Goal: Task Accomplishment & Management: Complete application form

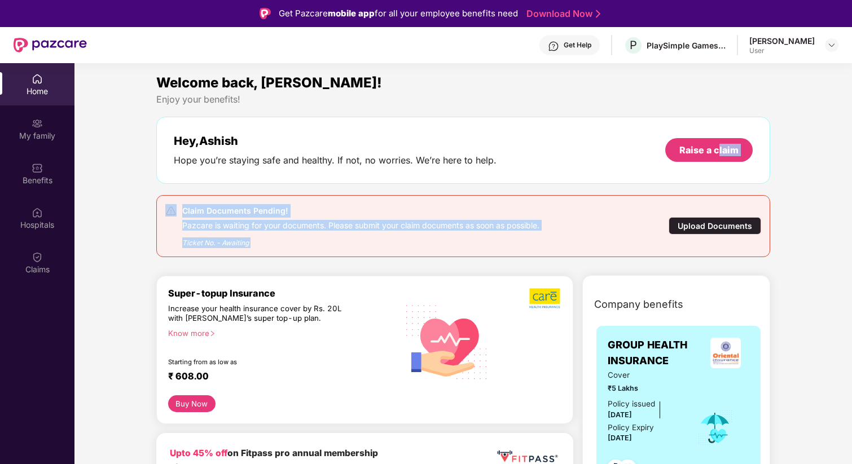
drag, startPoint x: 714, startPoint y: 173, endPoint x: 822, endPoint y: 192, distance: 109.4
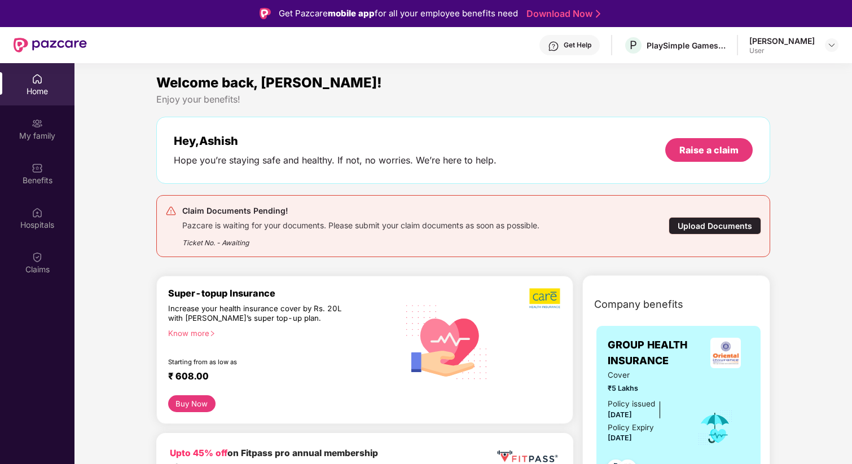
click at [725, 225] on div "Upload Documents" at bounding box center [715, 225] width 93 height 17
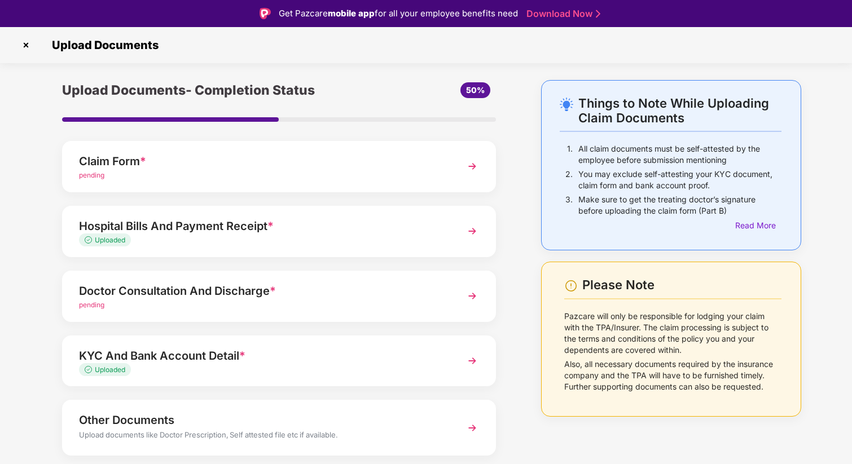
click at [267, 363] on div "KYC And Bank Account Detail *" at bounding box center [262, 356] width 367 height 18
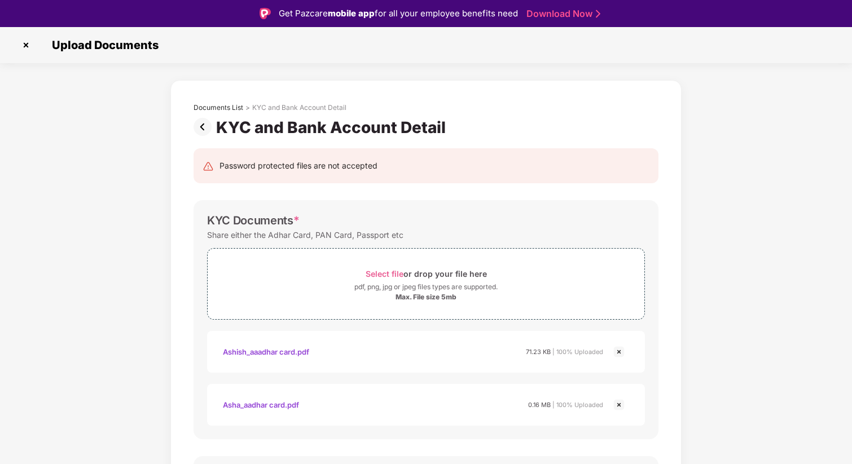
click at [25, 47] on img at bounding box center [26, 45] width 18 height 18
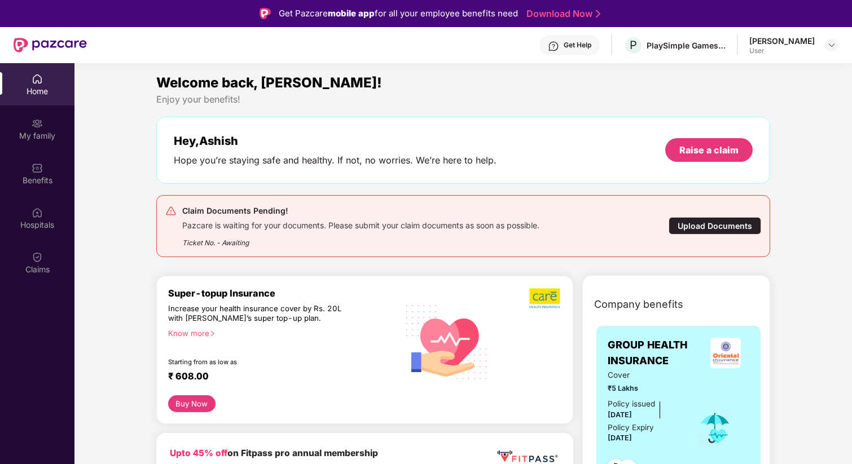
click at [728, 231] on div "Upload Documents" at bounding box center [715, 225] width 93 height 17
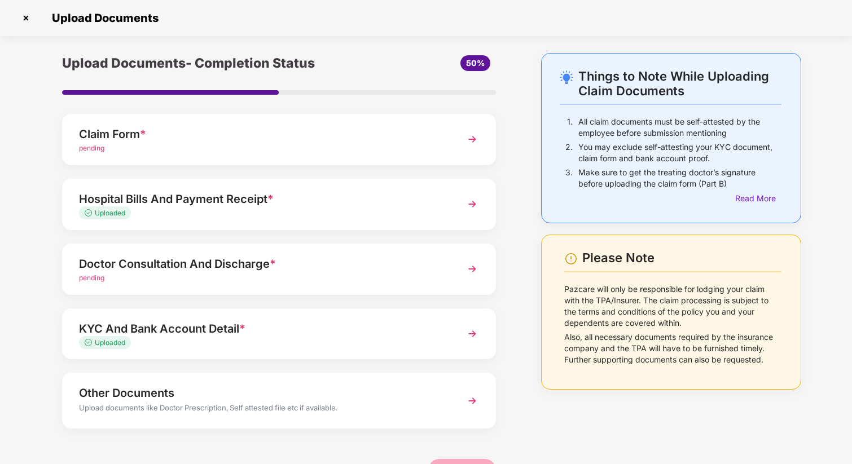
scroll to position [34, 0]
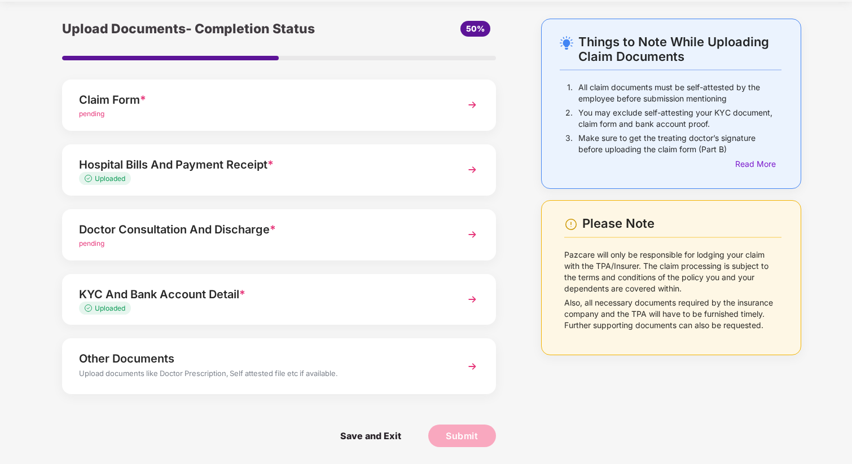
click at [366, 314] on div "KYC And Bank Account Detail * Uploaded" at bounding box center [279, 299] width 434 height 51
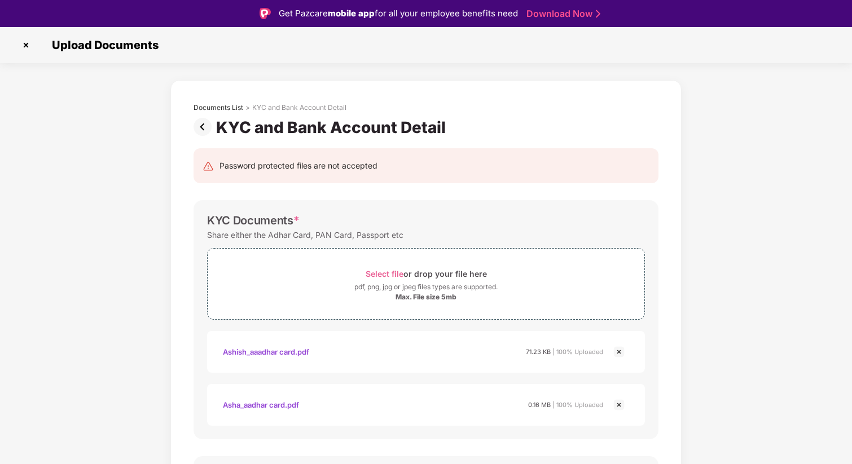
click at [202, 131] on img at bounding box center [205, 127] width 23 height 18
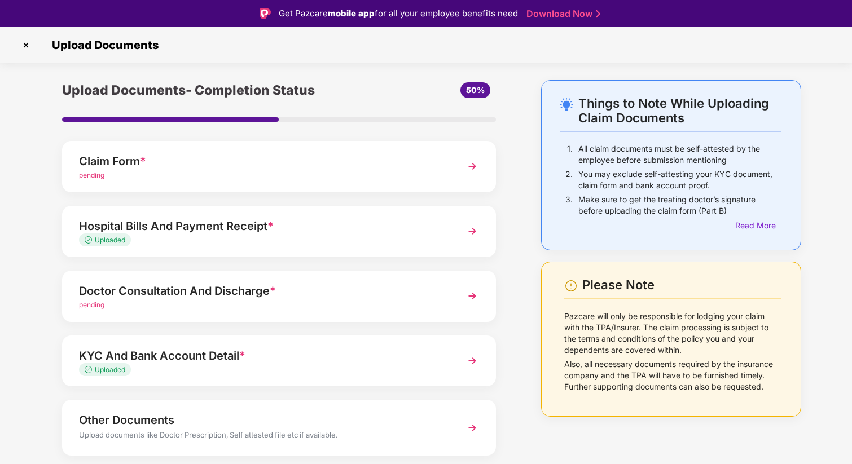
scroll to position [34, 0]
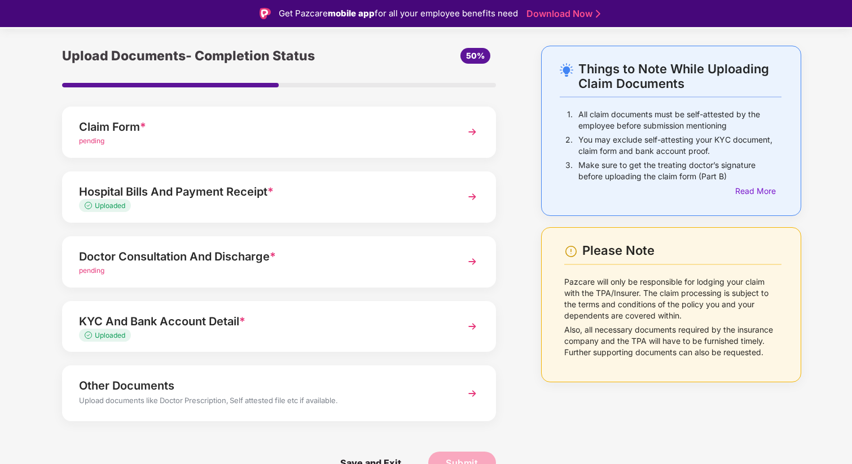
click at [327, 201] on div "Uploaded" at bounding box center [262, 206] width 367 height 11
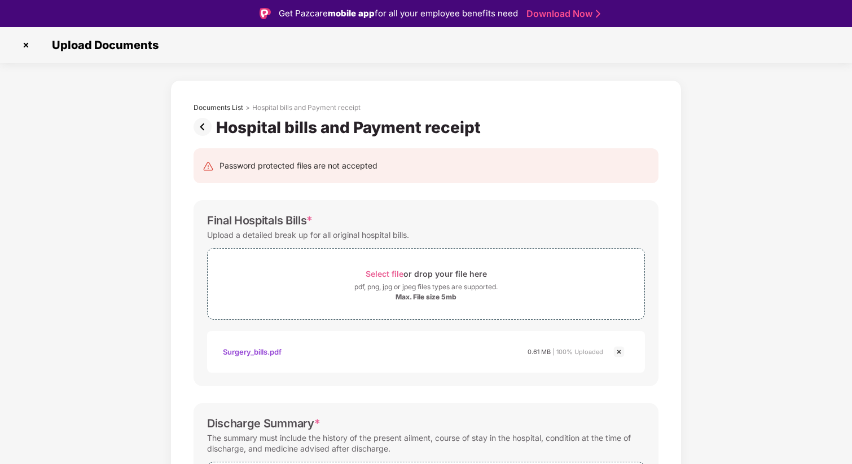
click at [203, 129] on img at bounding box center [205, 127] width 23 height 18
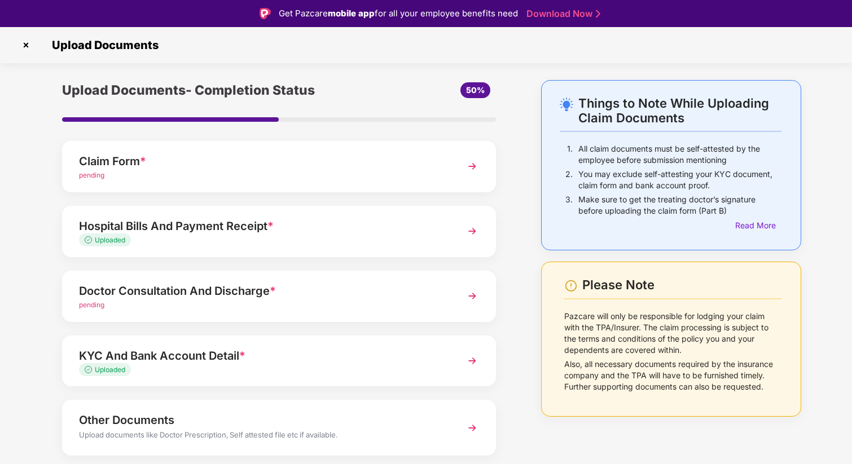
click at [272, 171] on div "pending" at bounding box center [262, 175] width 367 height 11
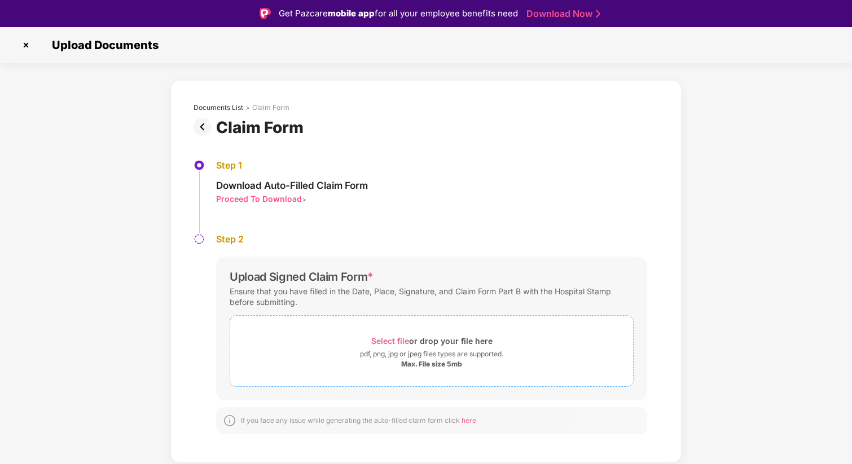
scroll to position [27, 0]
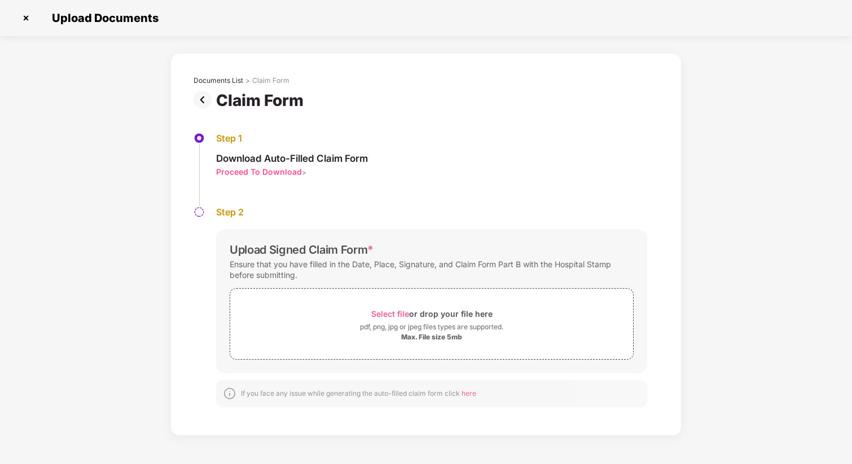
click at [211, 101] on img at bounding box center [205, 100] width 23 height 18
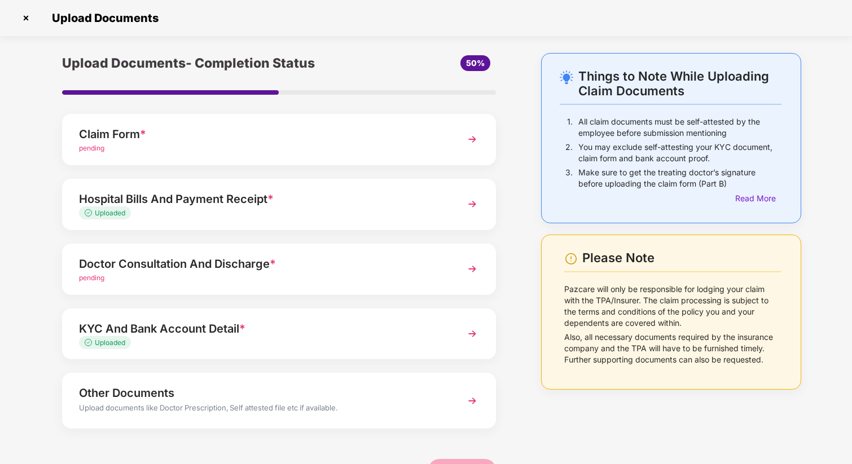
click at [320, 216] on div "Uploaded" at bounding box center [262, 213] width 367 height 11
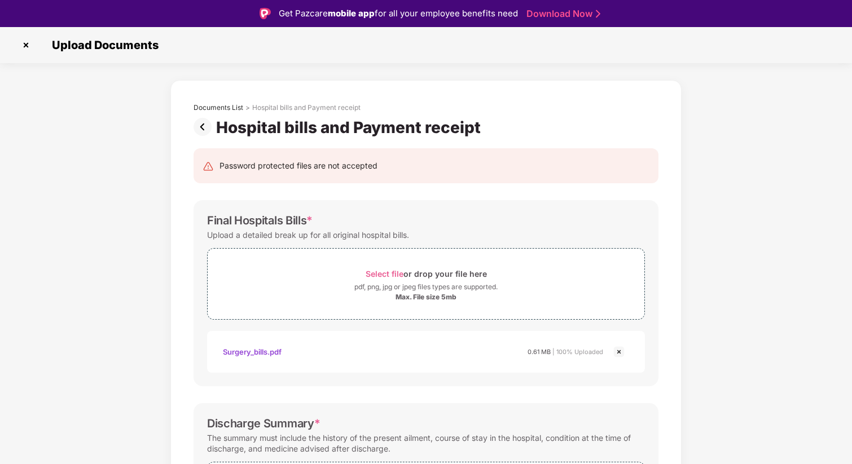
click at [27, 42] on img at bounding box center [26, 45] width 18 height 18
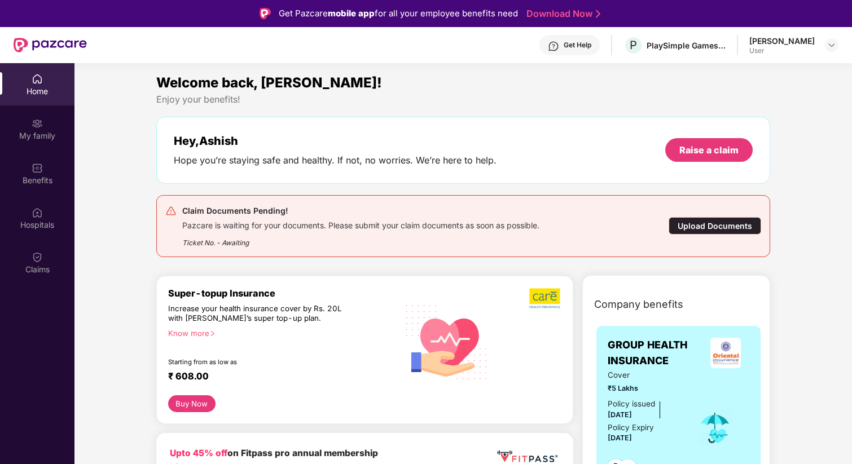
click at [724, 228] on div "Upload Documents" at bounding box center [715, 225] width 93 height 17
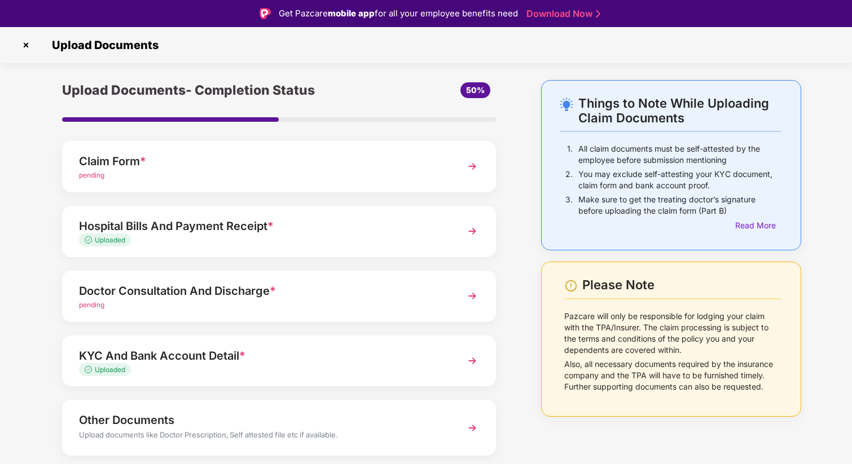
click at [305, 169] on div "Claim Form *" at bounding box center [262, 161] width 367 height 18
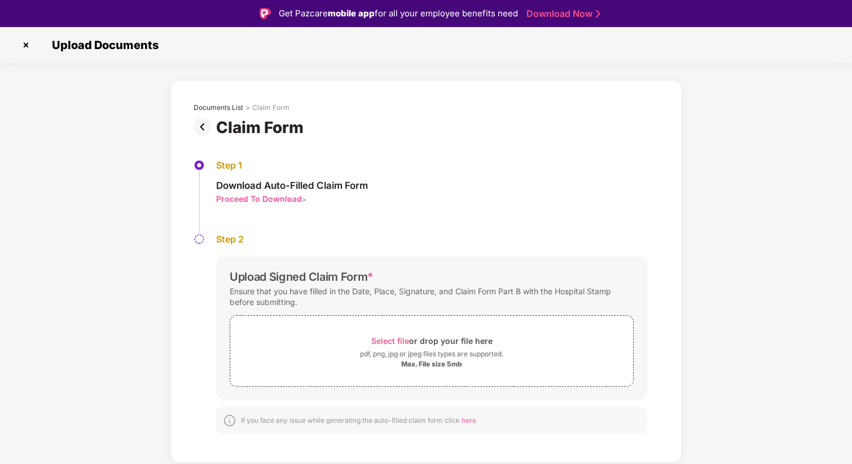
scroll to position [27, 0]
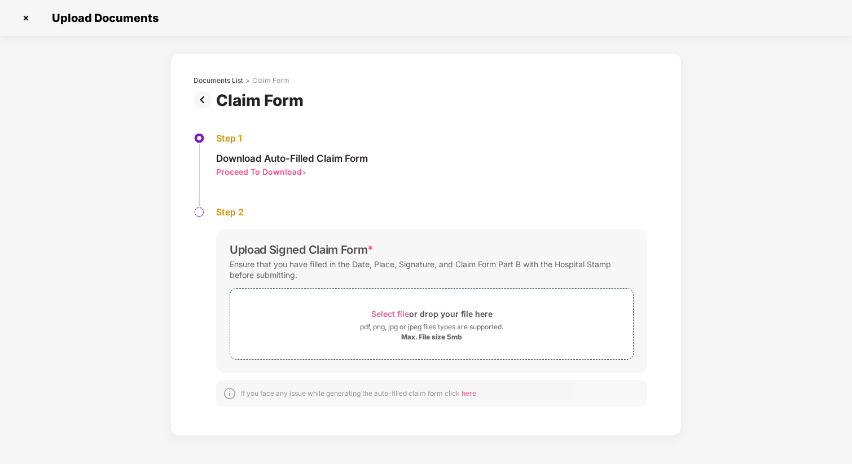
click at [202, 103] on img at bounding box center [205, 100] width 23 height 18
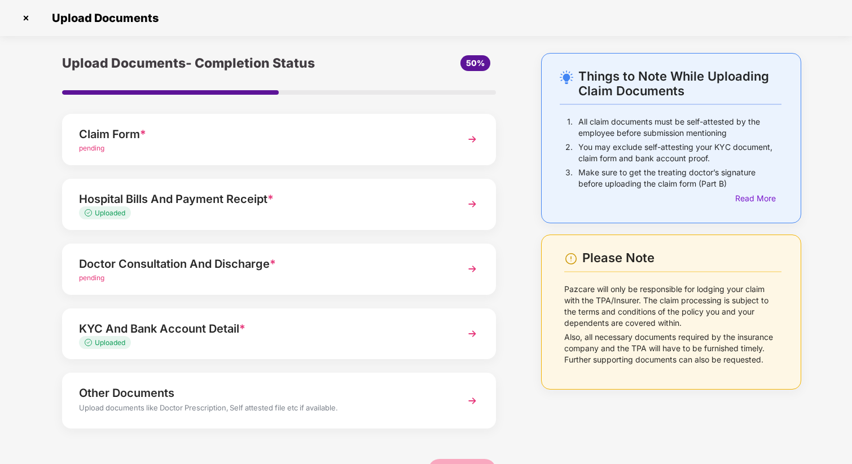
click at [367, 203] on div "Hospital Bills And Payment Receipt *" at bounding box center [262, 199] width 367 height 18
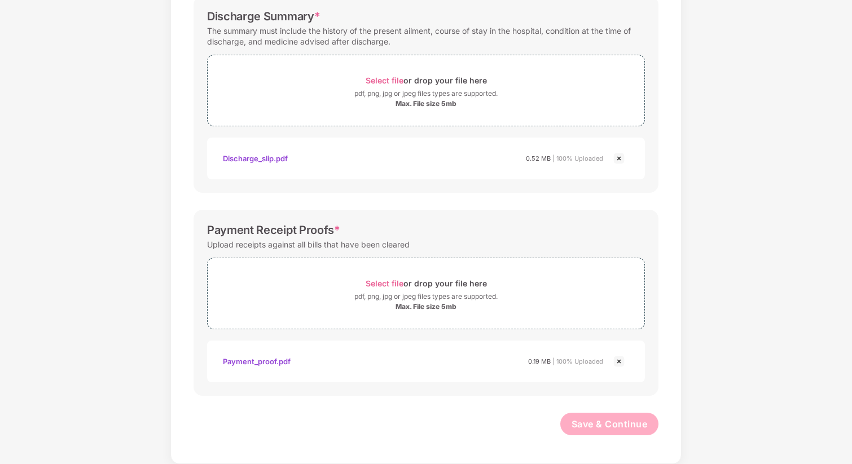
scroll to position [0, 0]
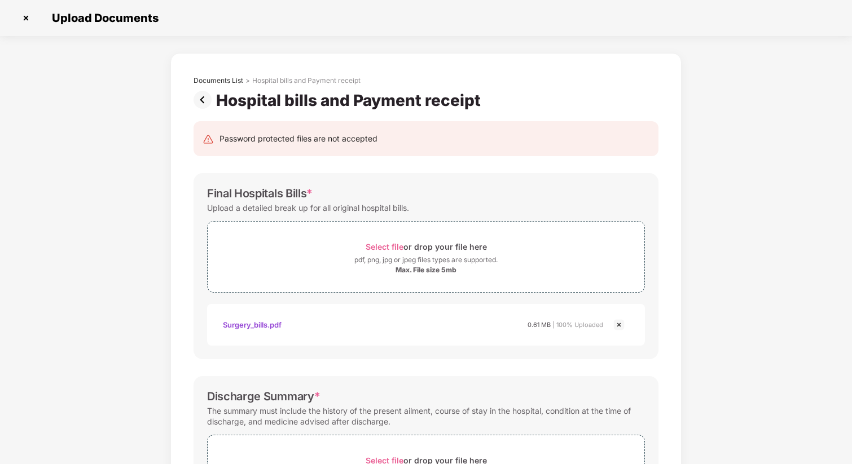
click at [25, 18] on img at bounding box center [26, 18] width 18 height 18
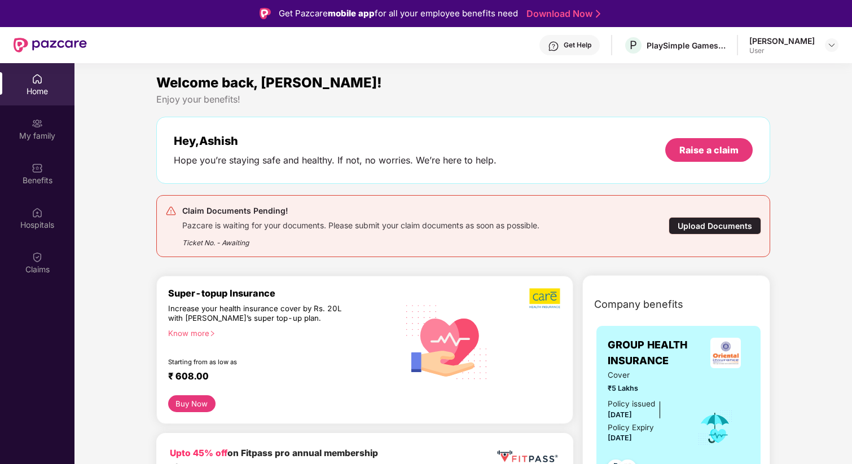
click at [708, 230] on div "Upload Documents" at bounding box center [715, 225] width 93 height 17
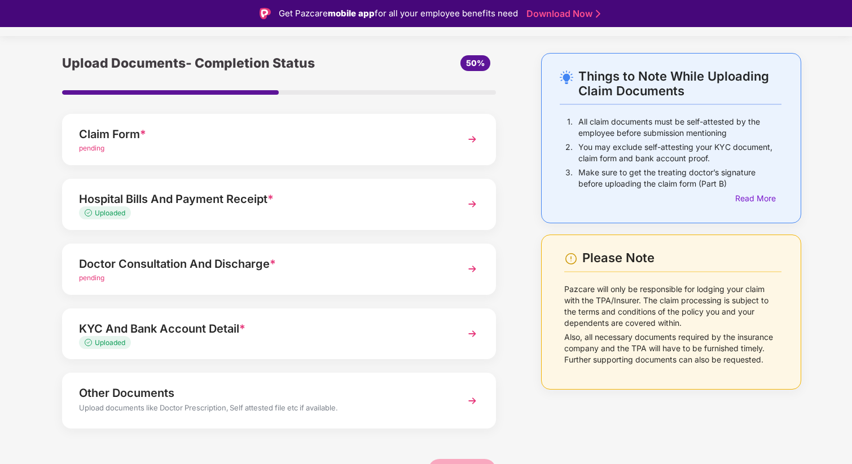
scroll to position [34, 0]
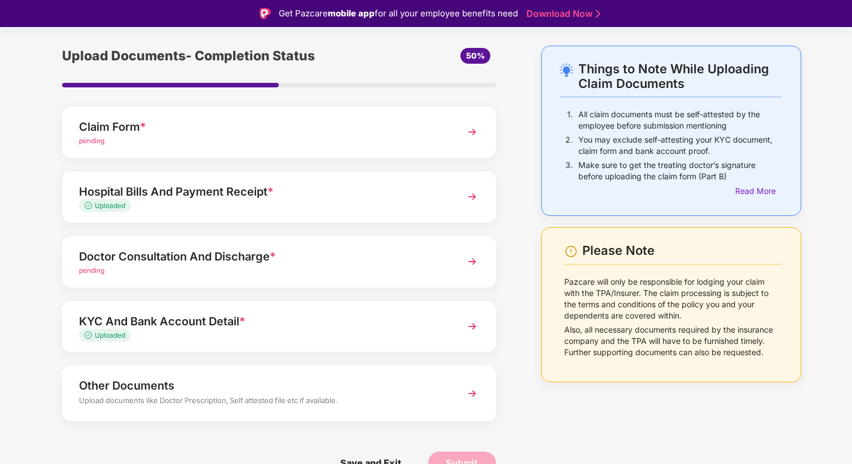
click at [317, 269] on div "pending" at bounding box center [262, 271] width 367 height 11
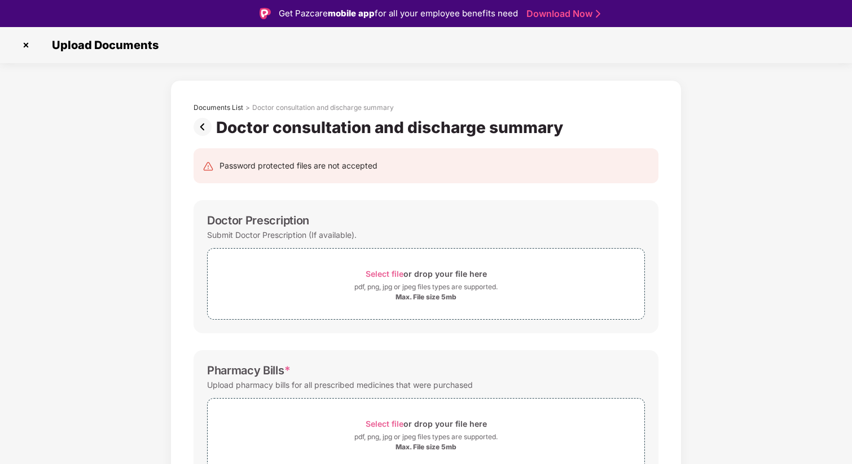
click at [198, 124] on img at bounding box center [205, 127] width 23 height 18
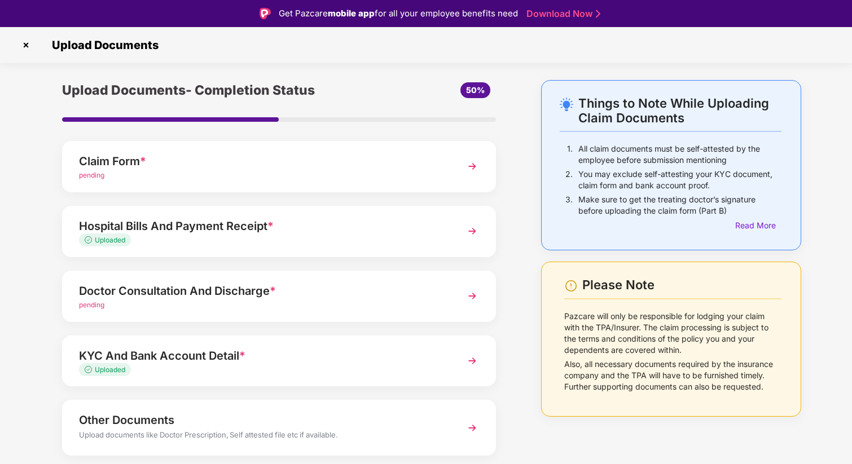
click at [306, 174] on div "pending" at bounding box center [262, 175] width 367 height 11
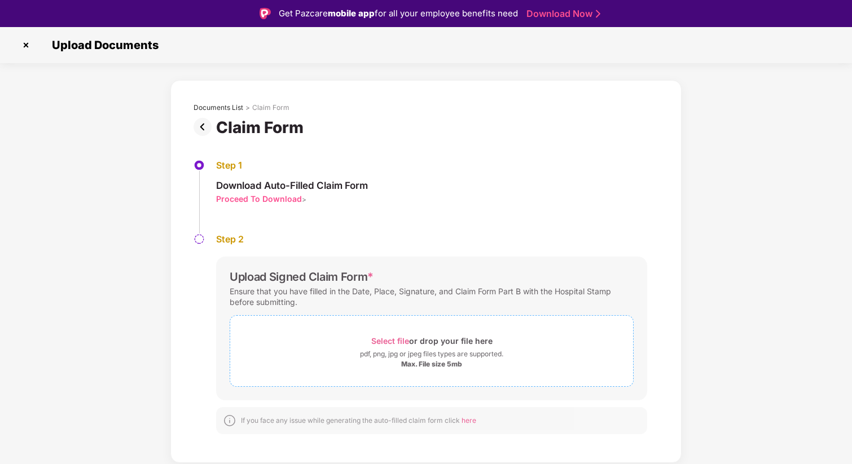
click at [399, 349] on div "pdf, png, jpg or jpeg files types are supported." at bounding box center [431, 354] width 143 height 11
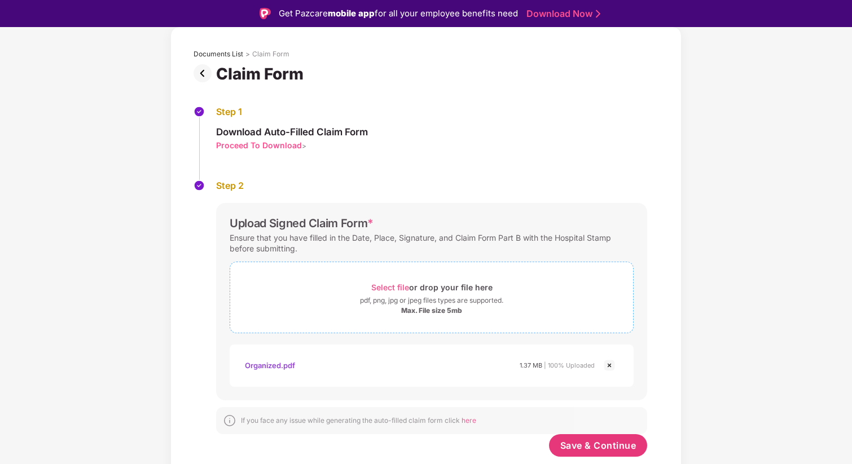
scroll to position [27, 0]
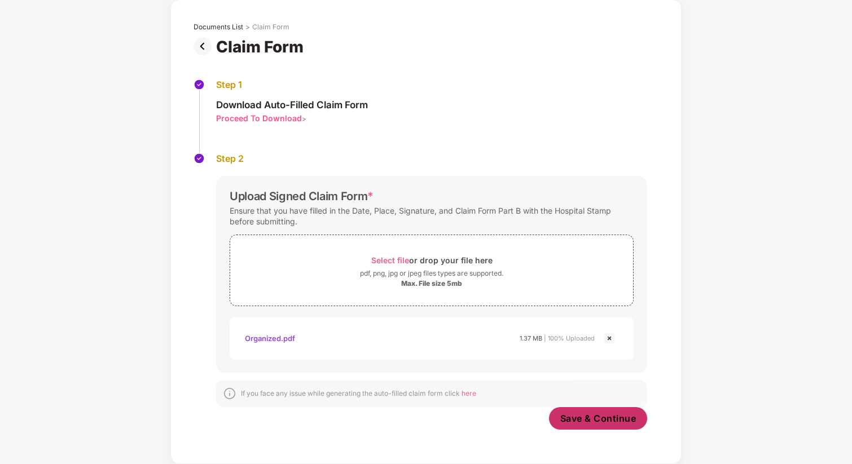
click at [580, 423] on span "Save & Continue" at bounding box center [598, 419] width 76 height 12
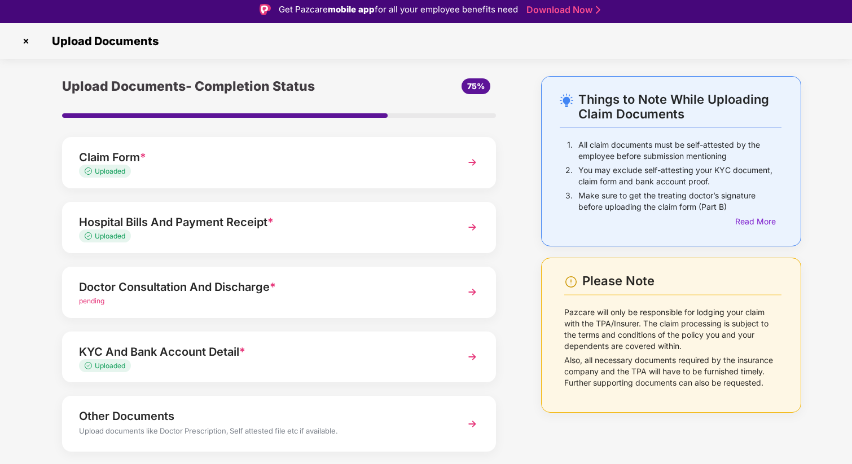
scroll to position [0, 0]
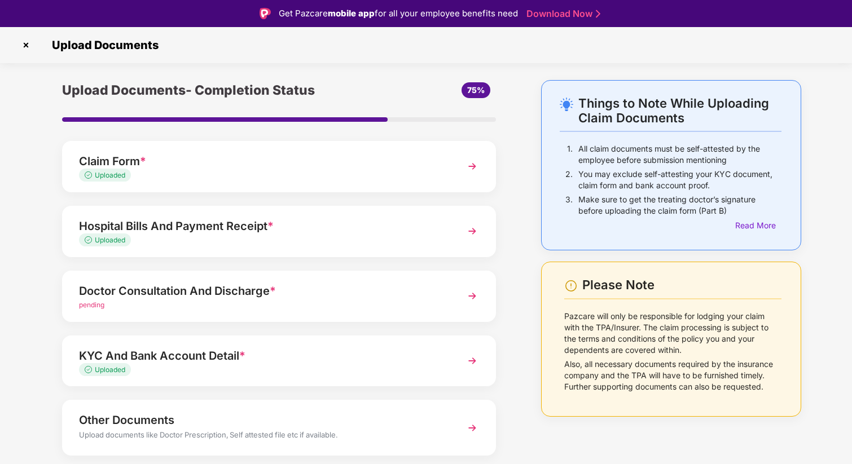
click at [343, 242] on div "Uploaded" at bounding box center [262, 240] width 367 height 11
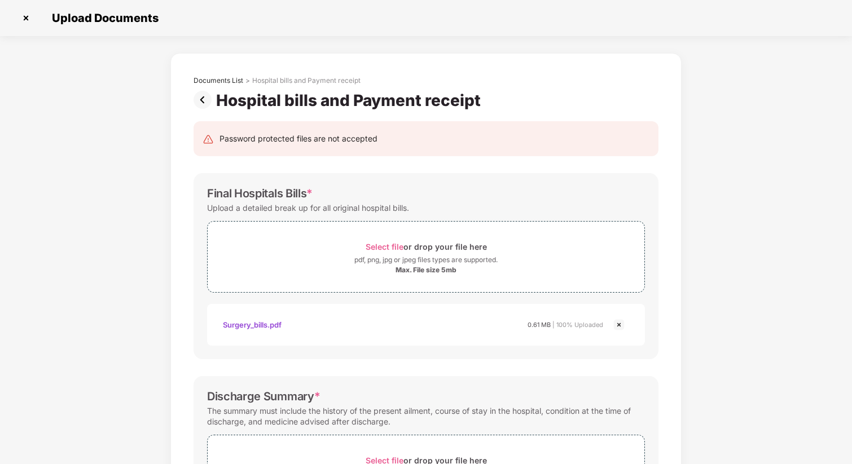
click at [201, 99] on img at bounding box center [205, 100] width 23 height 18
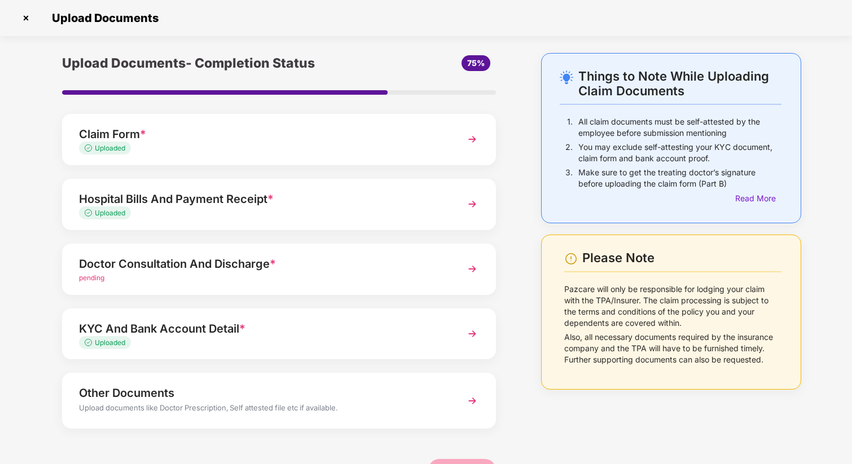
click at [269, 269] on div "Doctor Consultation And Discharge *" at bounding box center [262, 264] width 367 height 18
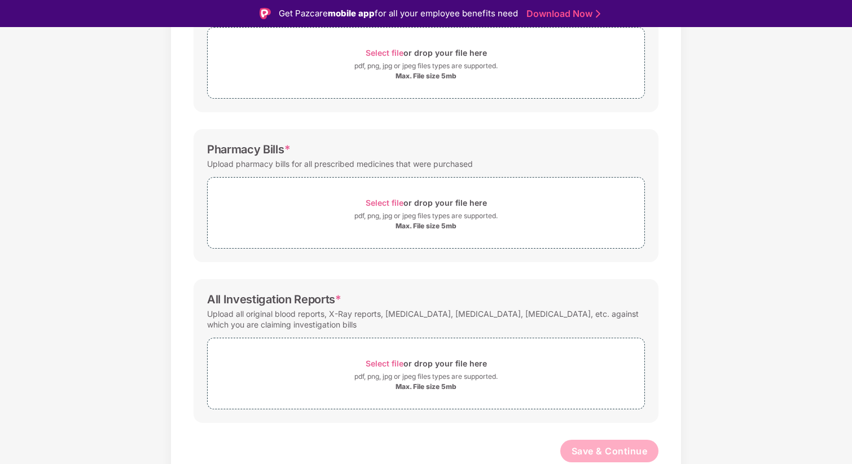
scroll to position [206, 0]
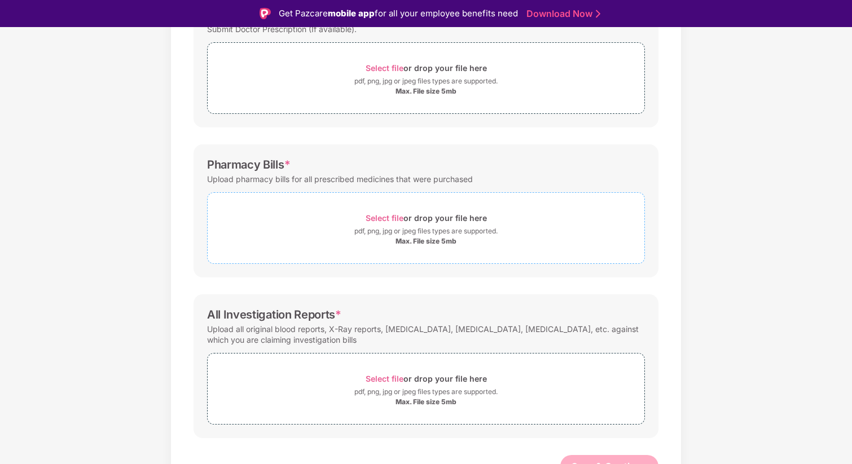
click at [331, 241] on div "Max. File size 5mb" at bounding box center [426, 241] width 437 height 9
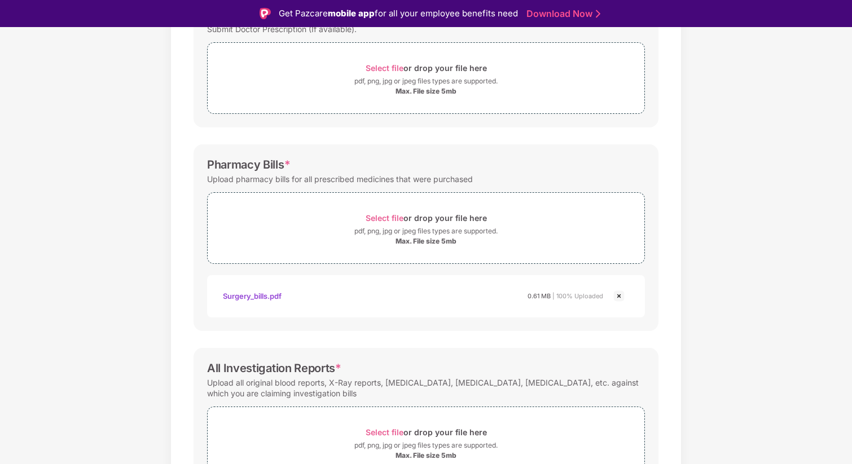
click at [279, 299] on div "Surgery_bills.pdf" at bounding box center [252, 296] width 59 height 19
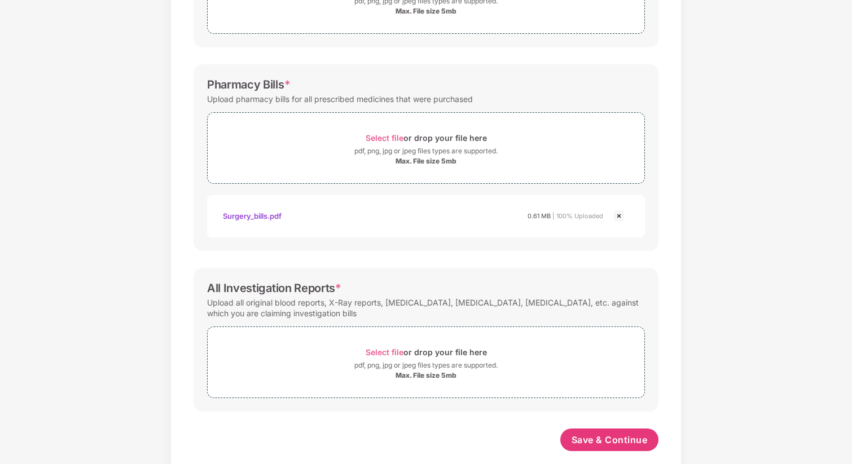
scroll to position [275, 0]
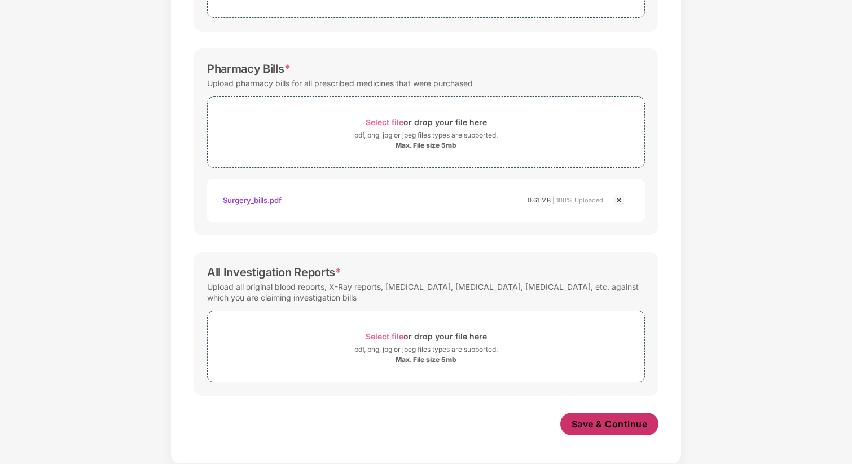
click at [633, 420] on span "Save & Continue" at bounding box center [610, 424] width 76 height 12
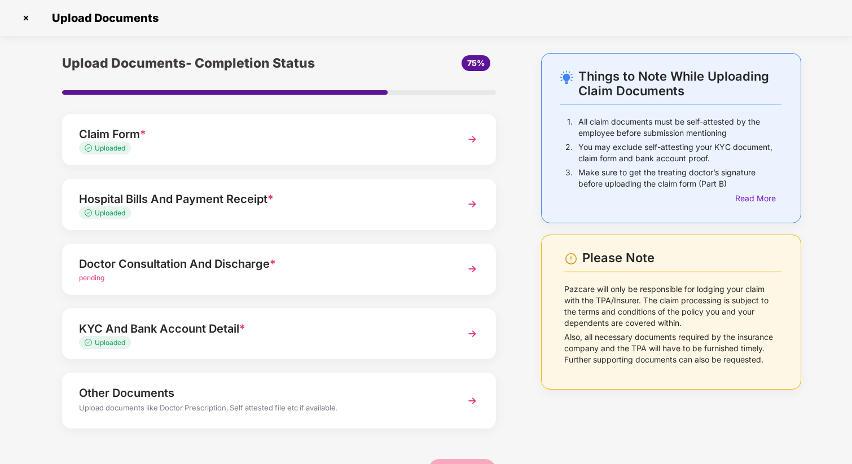
click at [361, 270] on div "Doctor Consultation And Discharge *" at bounding box center [262, 264] width 367 height 18
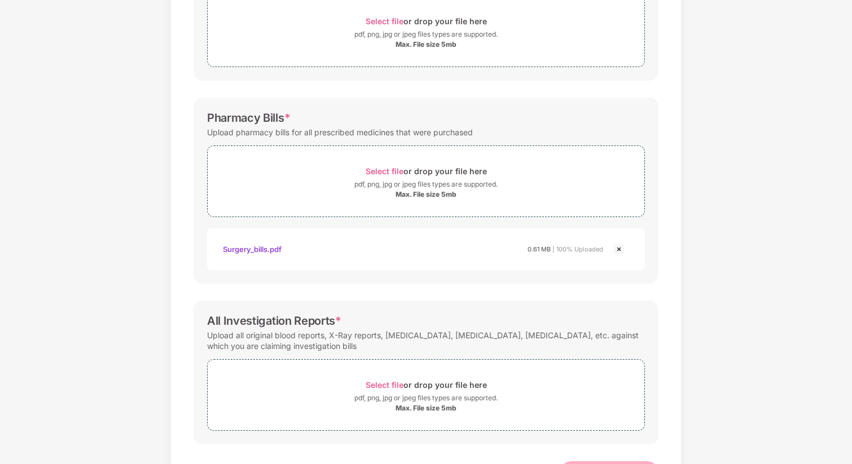
scroll to position [274, 0]
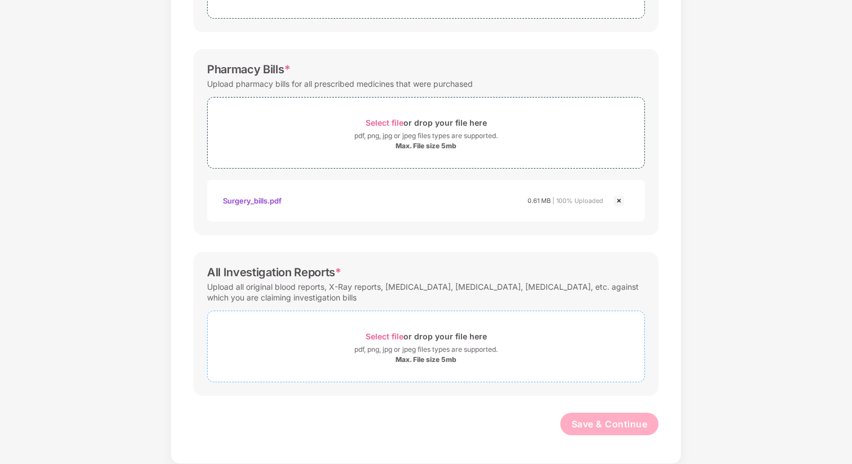
click at [373, 379] on div "Select file or drop your file here pdf, png, jpg or jpeg files types are suppor…" at bounding box center [426, 347] width 438 height 72
click at [373, 365] on span "Select file or drop your file here pdf, png, jpg or jpeg files types are suppor…" at bounding box center [426, 347] width 437 height 54
click at [306, 414] on div "487719519_report_f2025-08-08t19_05_00.pdf" at bounding box center [304, 414] width 163 height 19
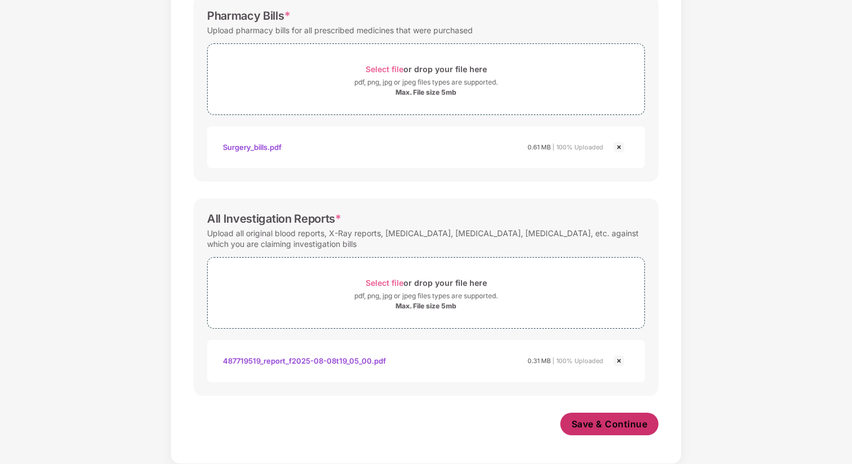
click at [610, 415] on button "Save & Continue" at bounding box center [609, 424] width 99 height 23
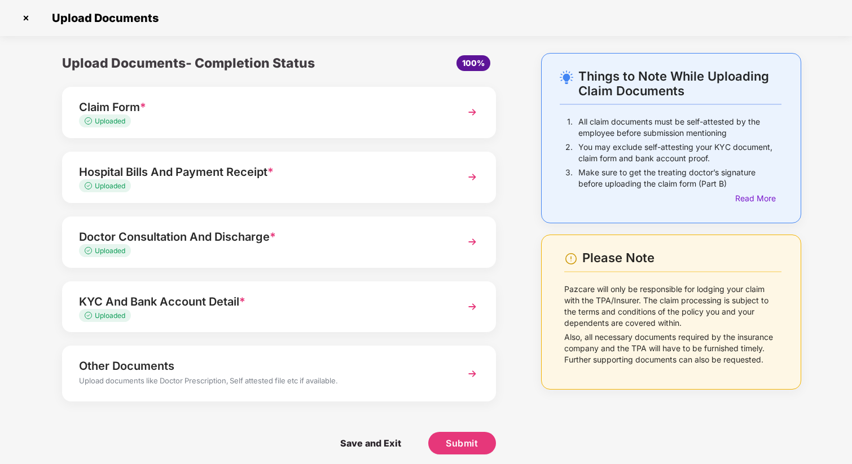
scroll to position [7, 0]
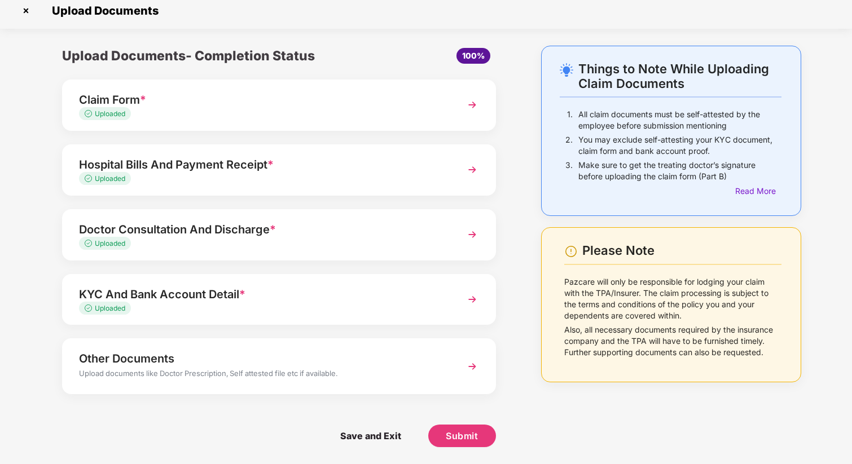
click at [379, 360] on div "Other Documents" at bounding box center [262, 359] width 367 height 18
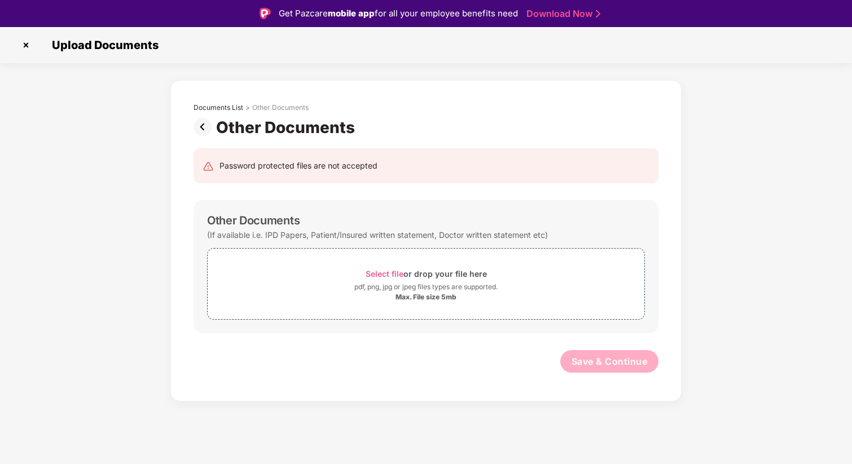
scroll to position [0, 0]
click at [206, 120] on img at bounding box center [205, 127] width 23 height 18
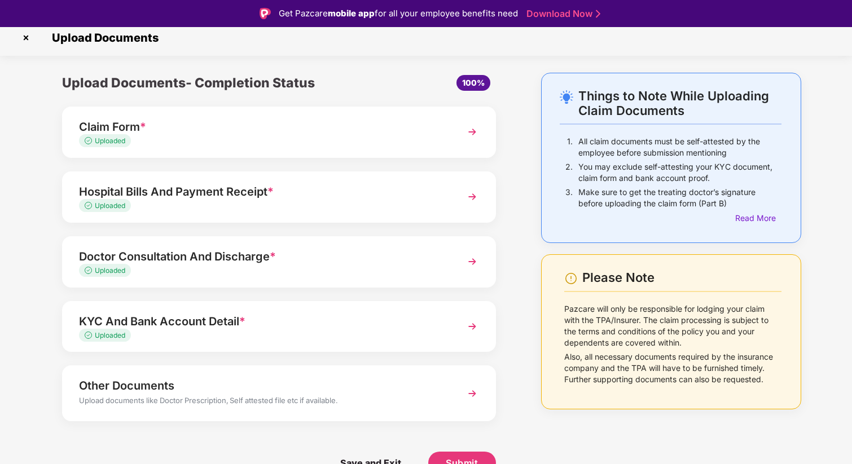
scroll to position [27, 0]
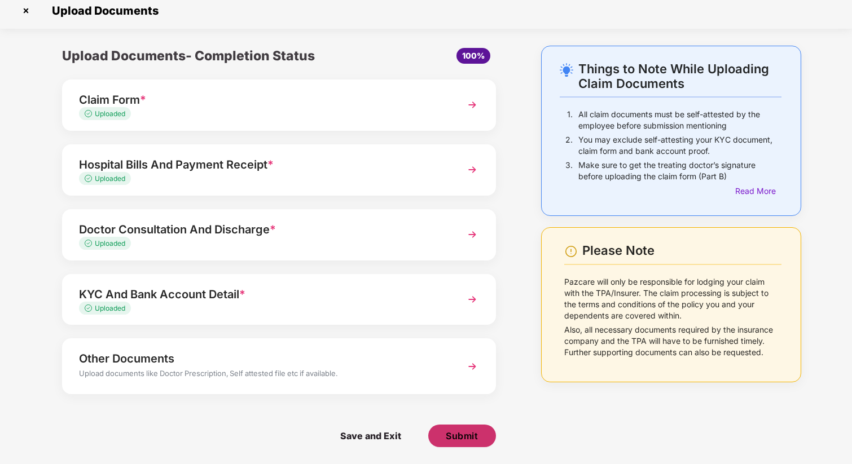
click at [464, 438] on span "Submit" at bounding box center [462, 436] width 32 height 12
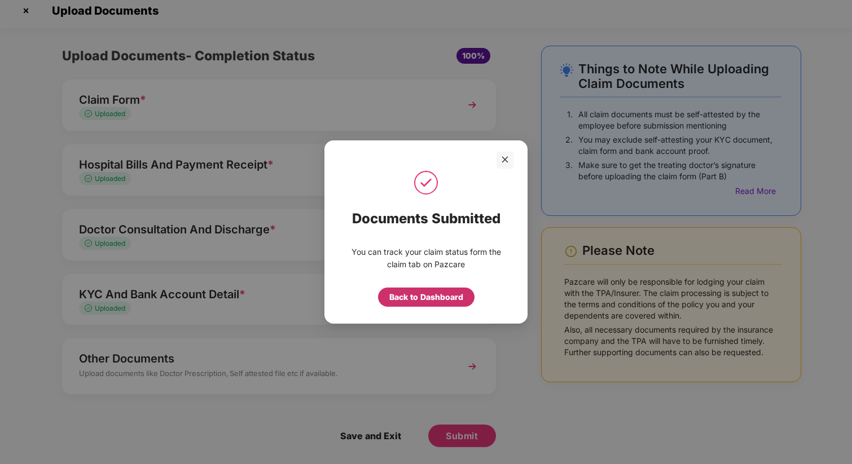
click at [444, 294] on div "Back to Dashboard" at bounding box center [426, 297] width 74 height 12
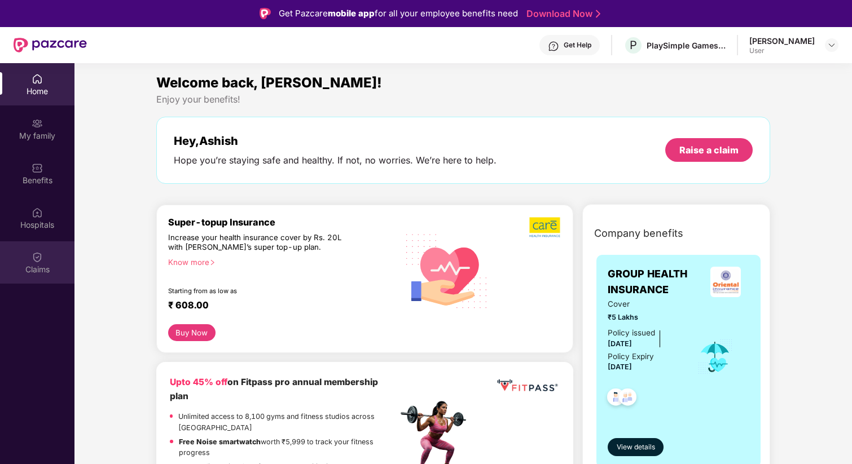
click at [41, 266] on div "Claims" at bounding box center [37, 269] width 74 height 11
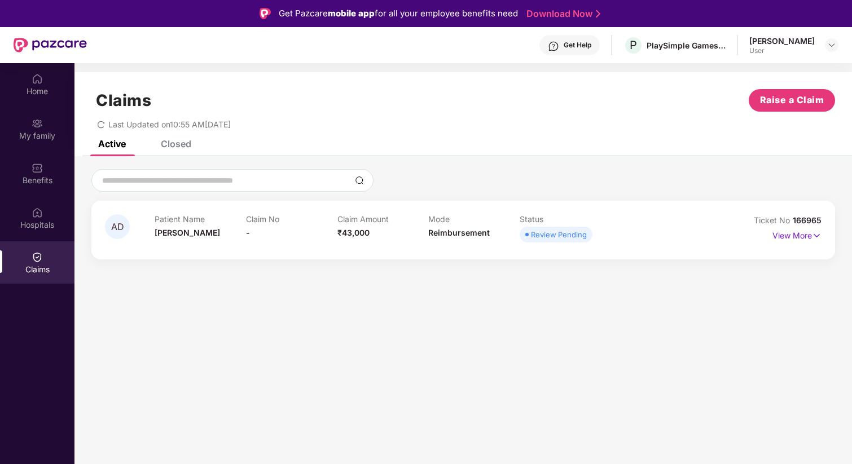
click at [174, 153] on div "Closed" at bounding box center [167, 144] width 47 height 25
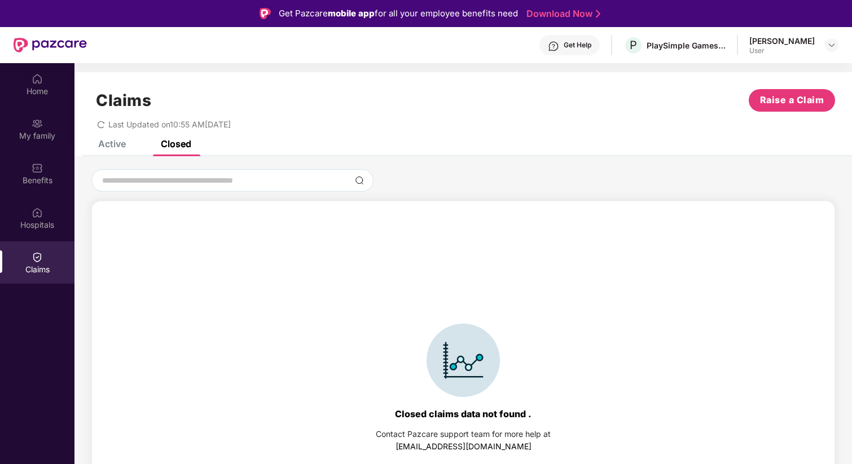
click at [174, 146] on div "Closed" at bounding box center [176, 143] width 30 height 11
click at [116, 144] on div "Active" at bounding box center [112, 143] width 28 height 11
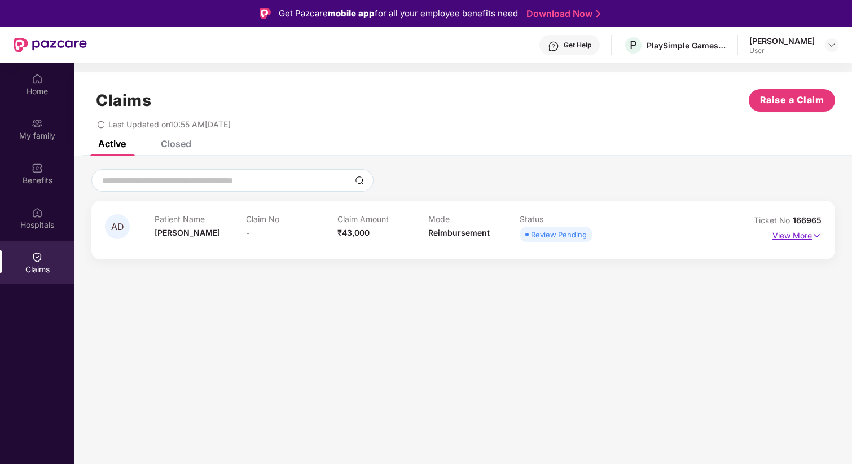
click at [795, 236] on p "View More" at bounding box center [797, 234] width 49 height 15
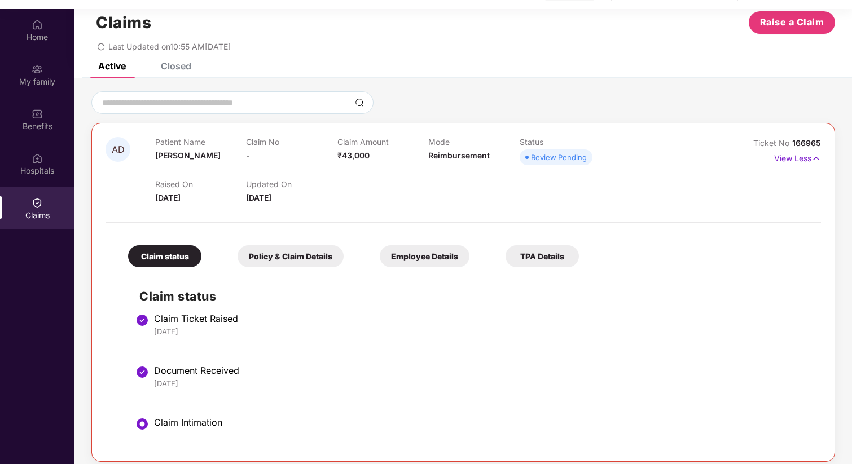
scroll to position [63, 0]
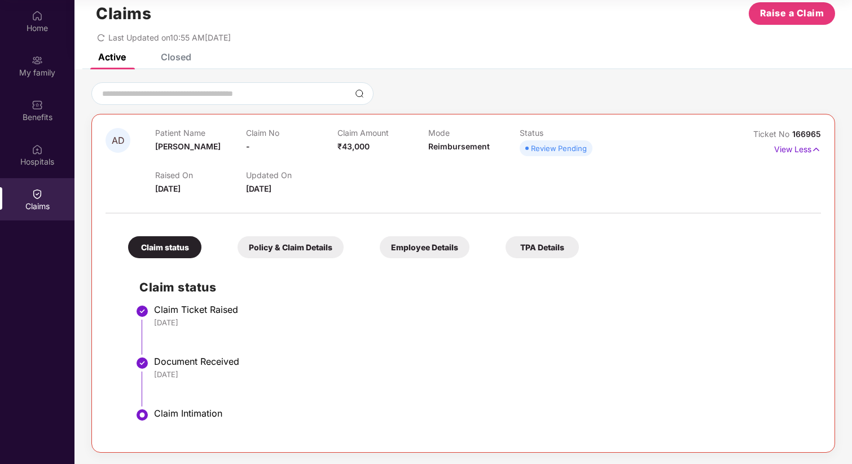
click at [186, 244] on div "Claim status" at bounding box center [164, 247] width 73 height 22
click at [178, 249] on div "Claim status" at bounding box center [164, 247] width 73 height 22
click at [410, 247] on div "Employee Details" at bounding box center [425, 247] width 90 height 22
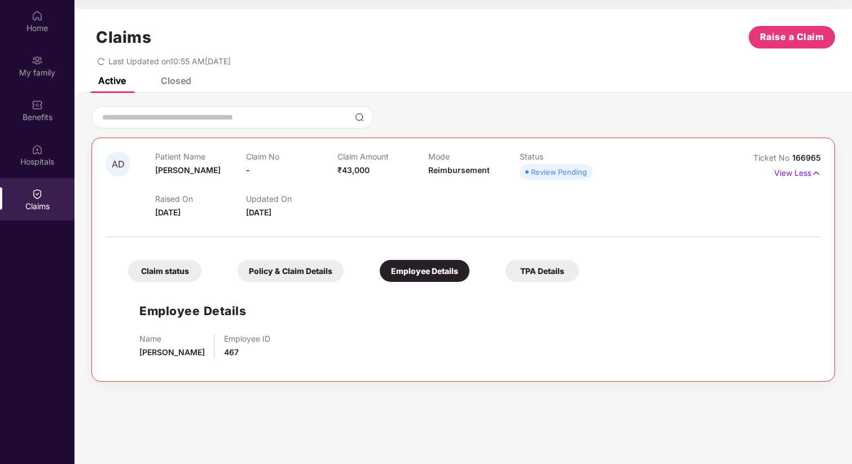
click at [266, 279] on div "Policy & Claim Details" at bounding box center [291, 271] width 106 height 22
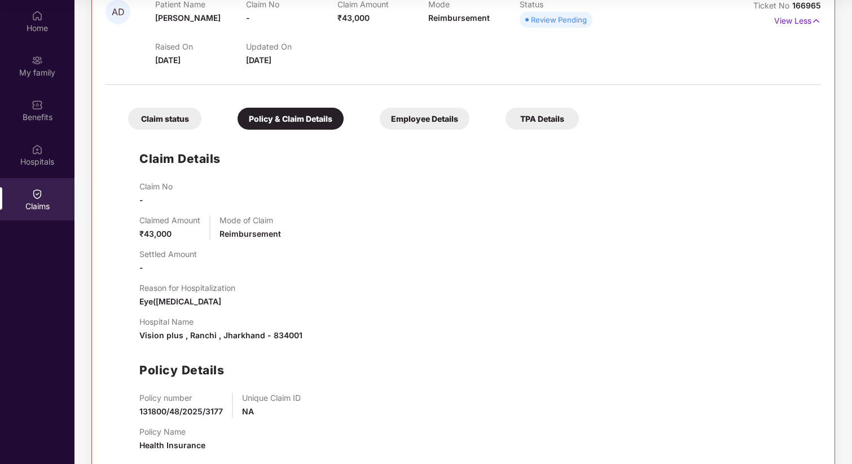
scroll to position [174, 0]
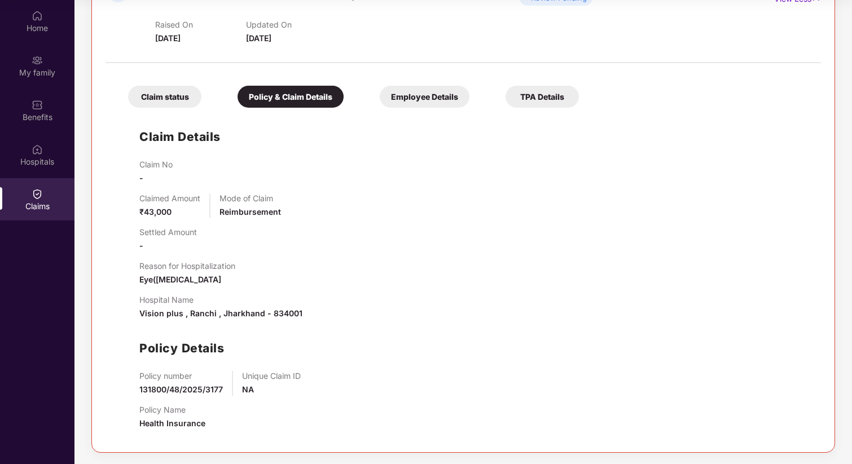
click at [553, 91] on div "TPA Details" at bounding box center [542, 97] width 73 height 22
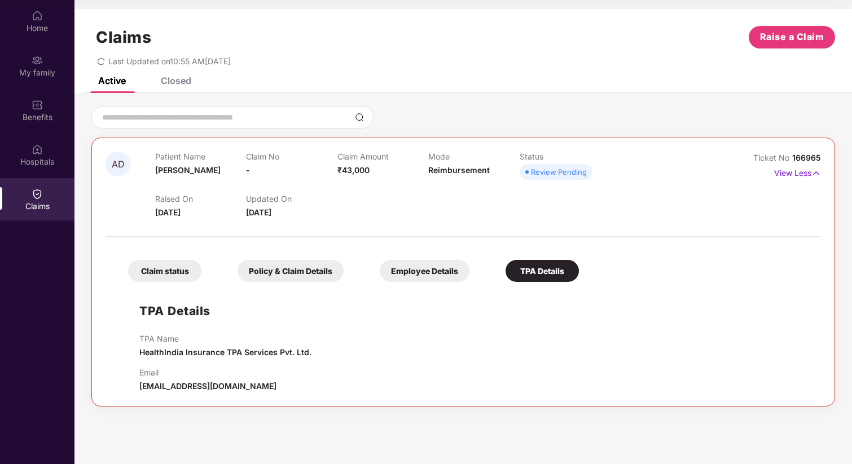
click at [154, 265] on div "Claim status" at bounding box center [164, 271] width 73 height 22
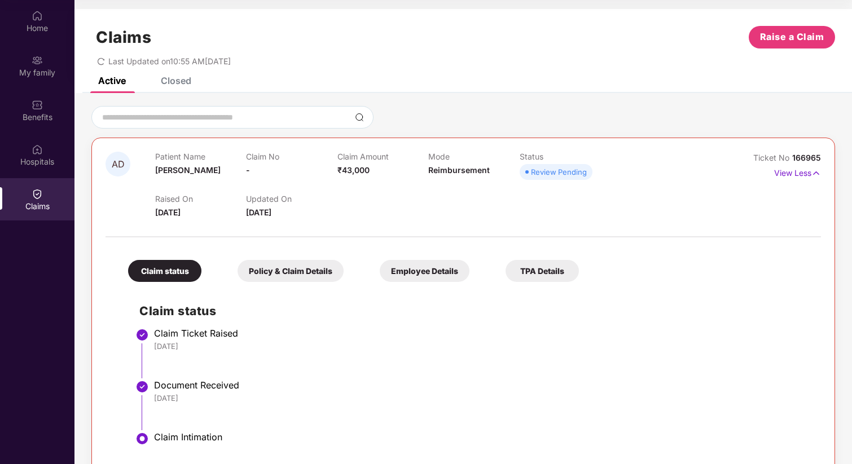
click at [171, 85] on div "Closed" at bounding box center [176, 80] width 30 height 11
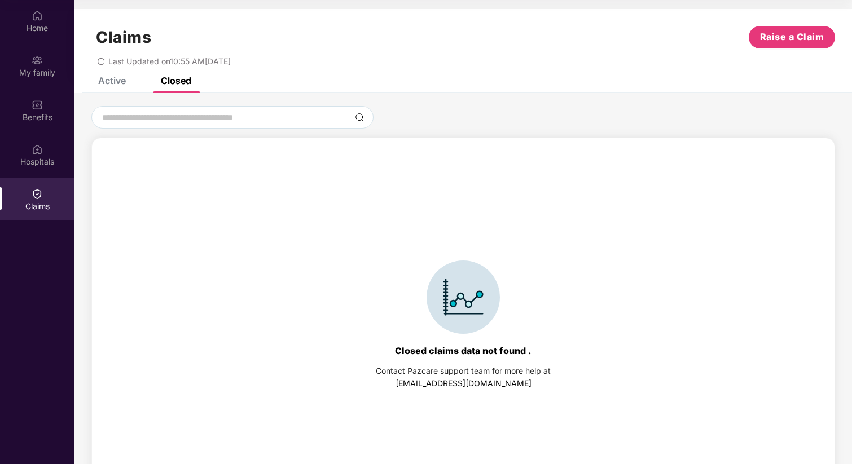
click at [119, 82] on div "Active" at bounding box center [112, 80] width 28 height 11
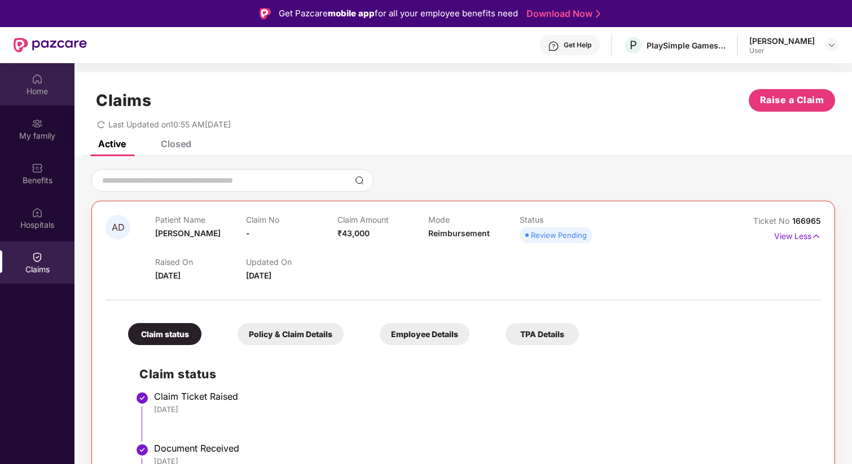
click at [41, 78] on img at bounding box center [37, 78] width 11 height 11
